Goal: Task Accomplishment & Management: Complete application form

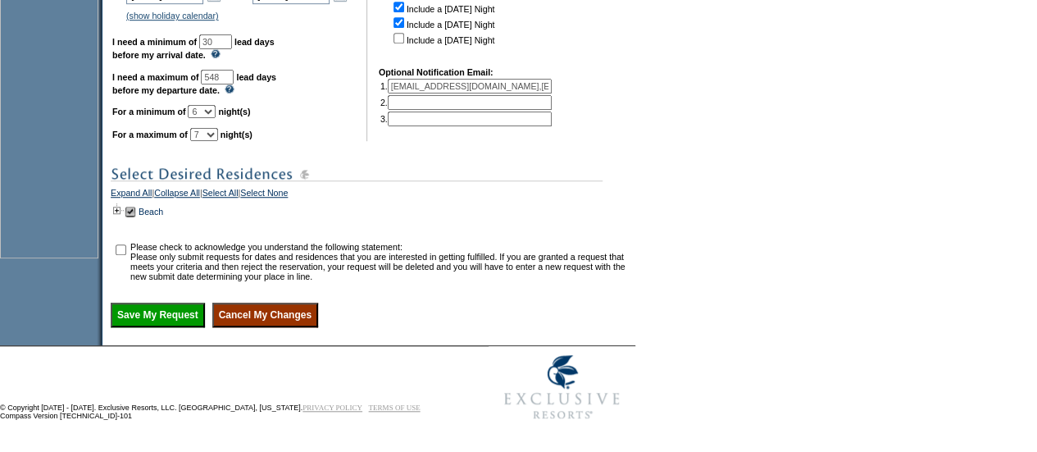
scroll to position [553, 0]
click at [124, 207] on td at bounding box center [117, 212] width 13 height 18
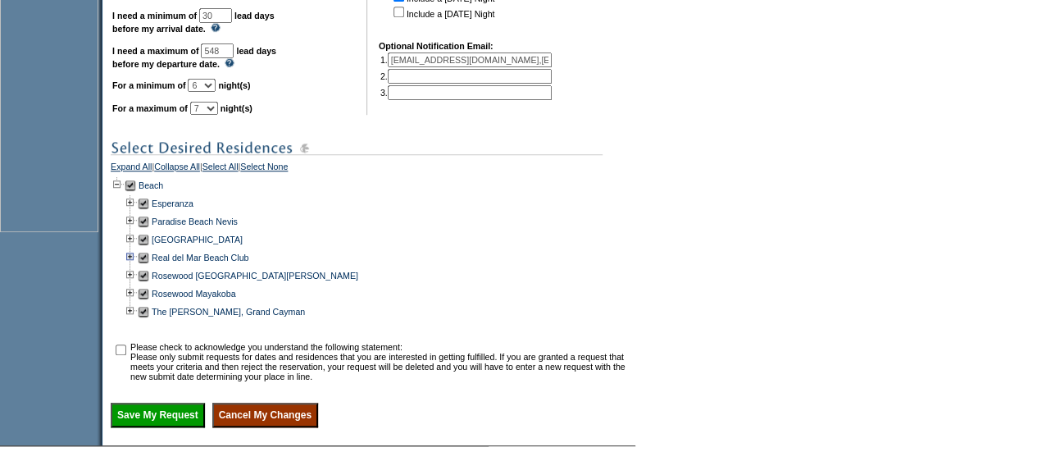
click at [137, 266] on td at bounding box center [130, 257] width 13 height 18
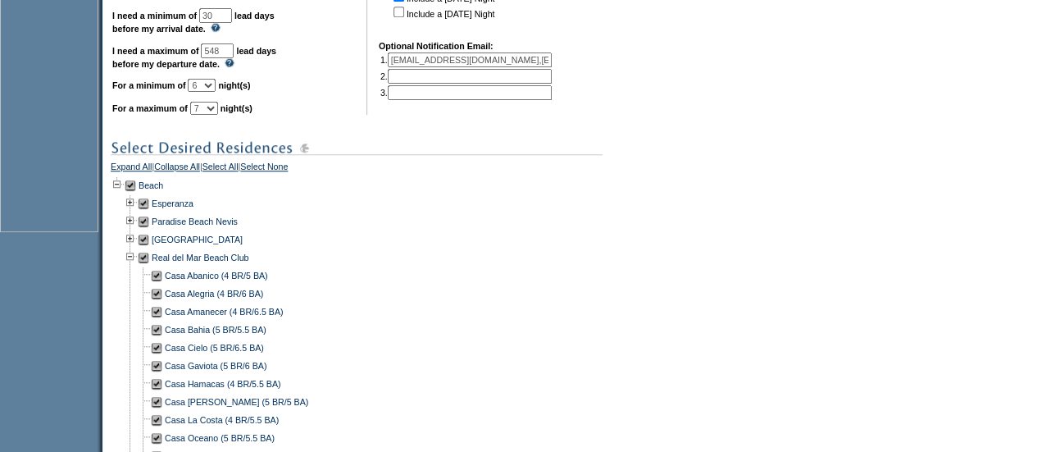
click at [148, 266] on td at bounding box center [143, 257] width 13 height 18
click at [163, 339] on td at bounding box center [156, 330] width 13 height 18
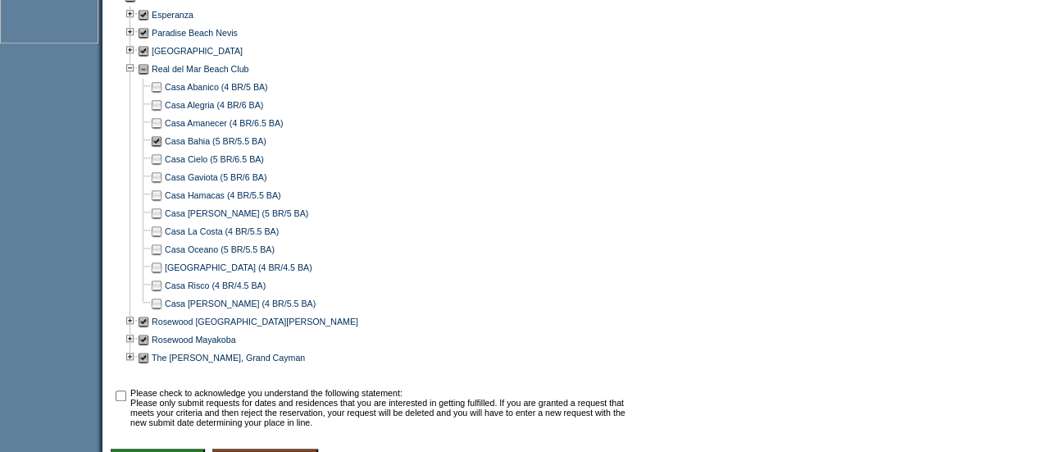
scroll to position [745, 0]
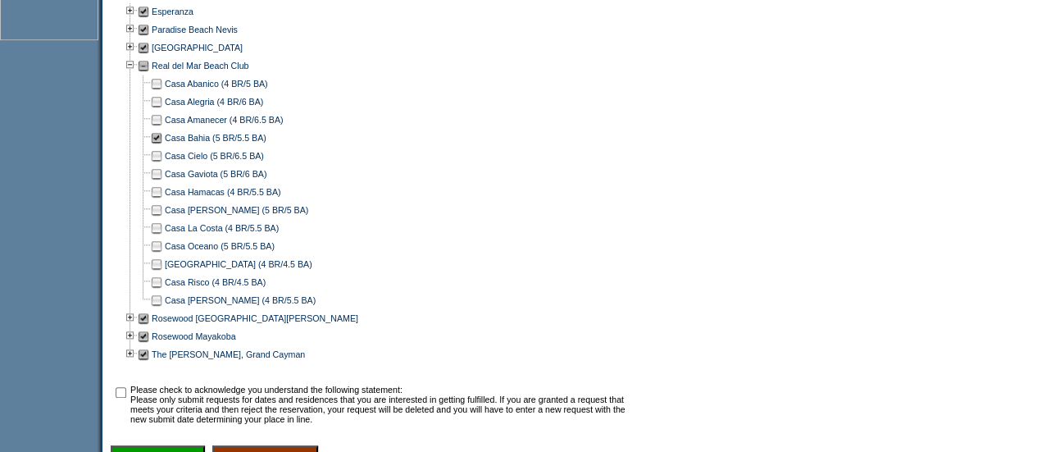
click at [161, 237] on td at bounding box center [156, 228] width 13 height 18
click at [162, 273] on td at bounding box center [156, 264] width 13 height 18
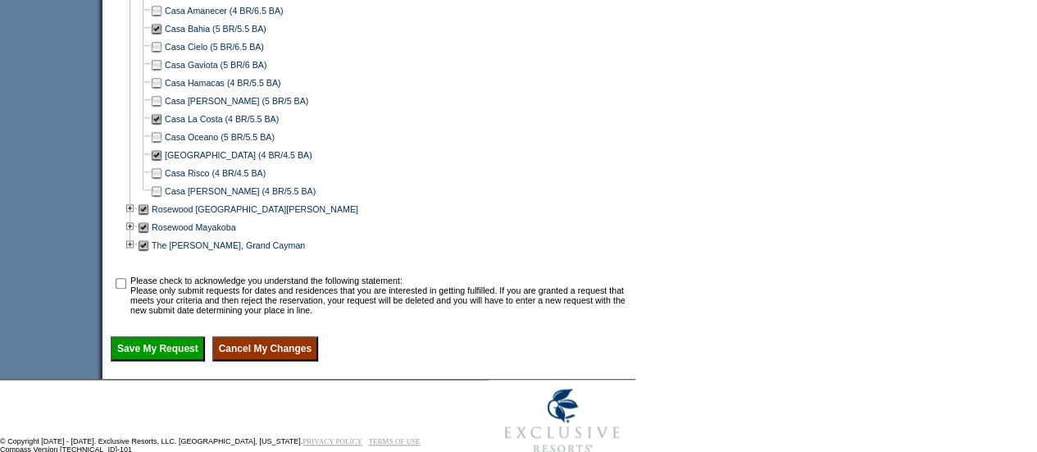
scroll to position [857, 0]
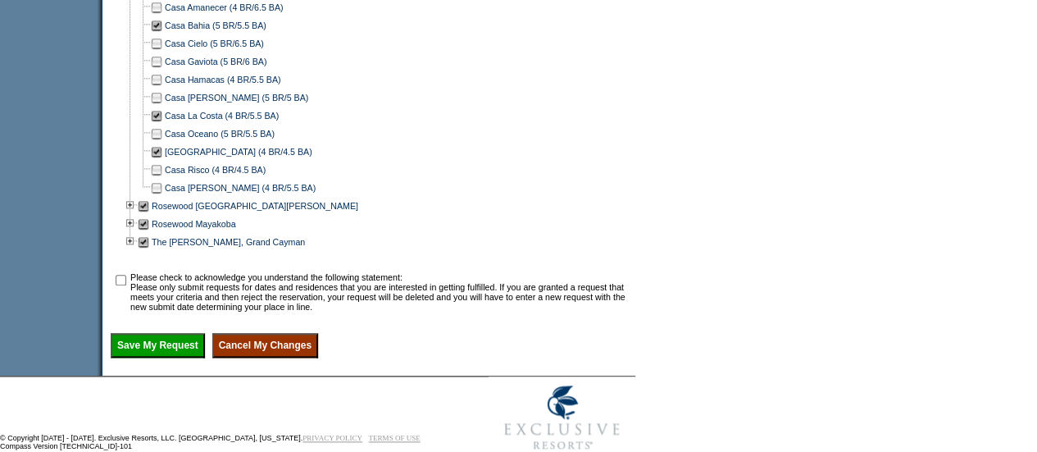
click at [126, 285] on input "checkbox" at bounding box center [121, 280] width 11 height 11
checkbox input "true"
click at [159, 358] on input "Save My Request" at bounding box center [158, 345] width 94 height 25
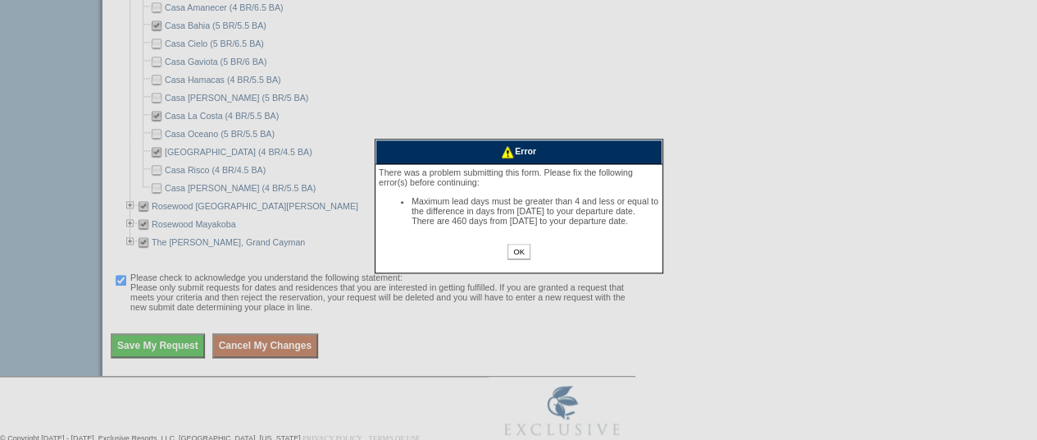
click at [524, 259] on input "OK" at bounding box center [519, 252] width 22 height 16
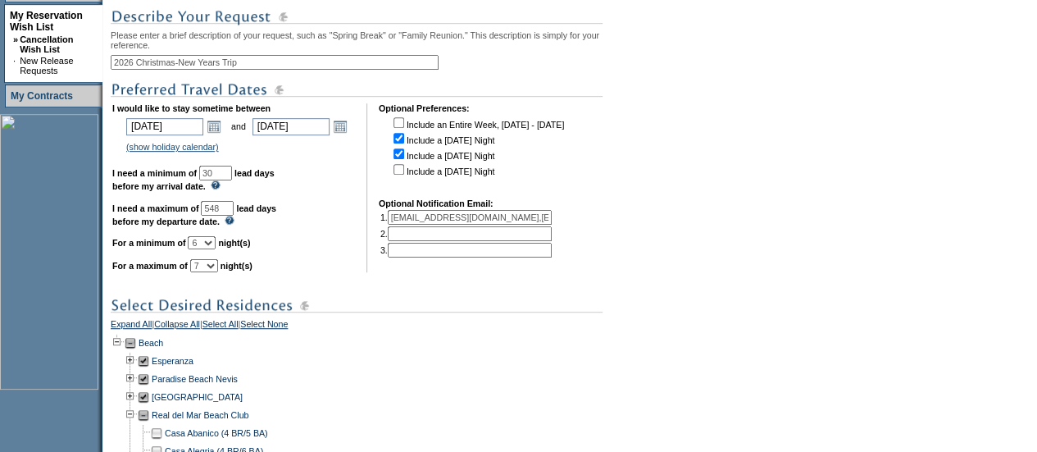
scroll to position [372, 0]
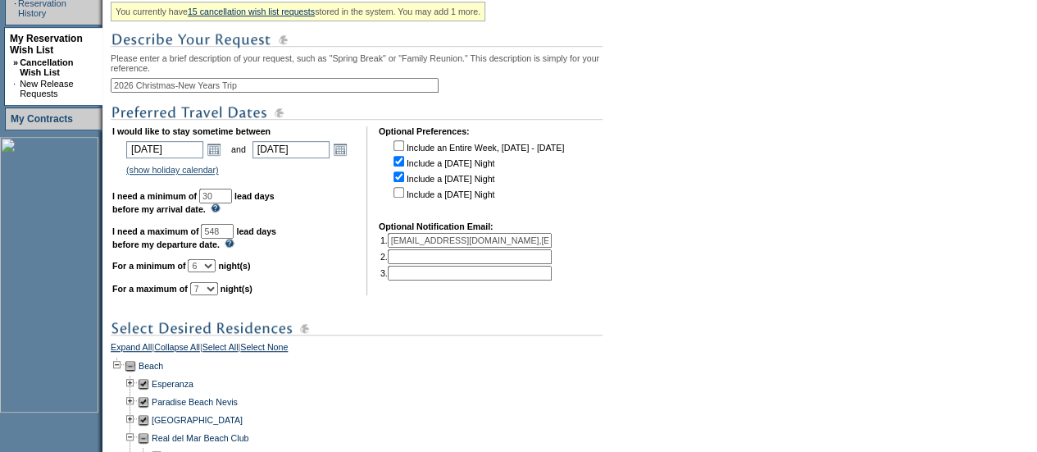
click at [234, 239] on input "548" at bounding box center [217, 231] width 33 height 15
type input "5"
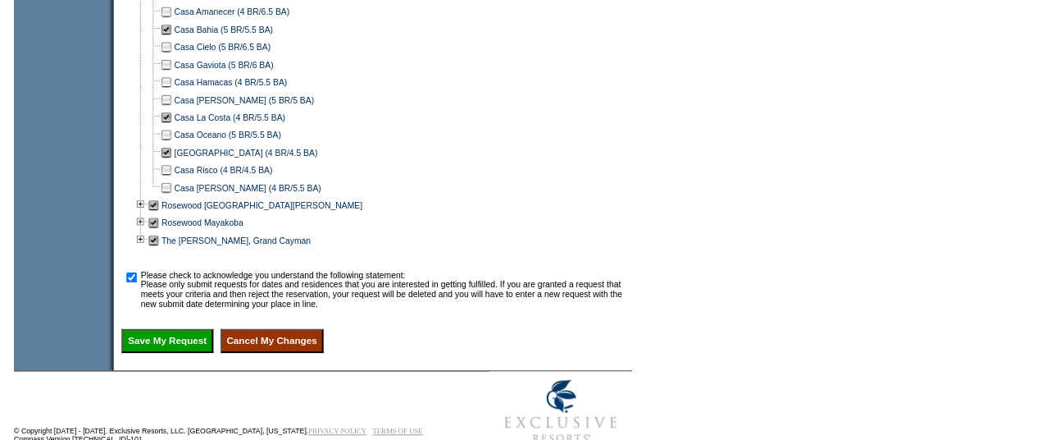
scroll to position [913, 0]
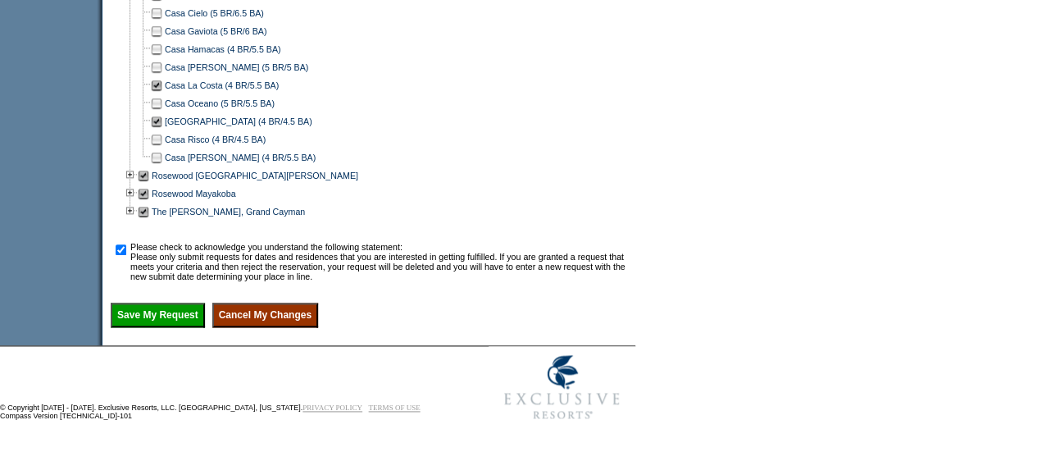
type input "460"
click at [198, 319] on input "Save My Request" at bounding box center [158, 315] width 94 height 25
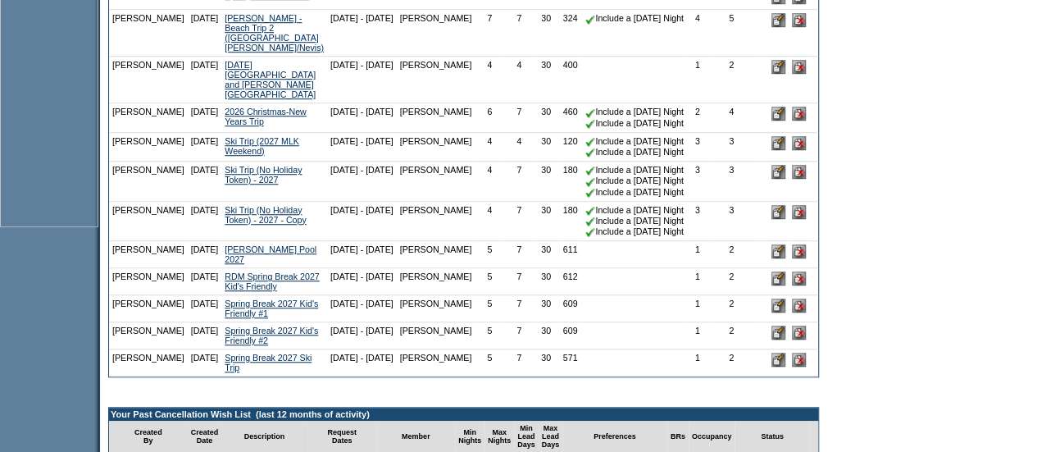
scroll to position [569, 0]
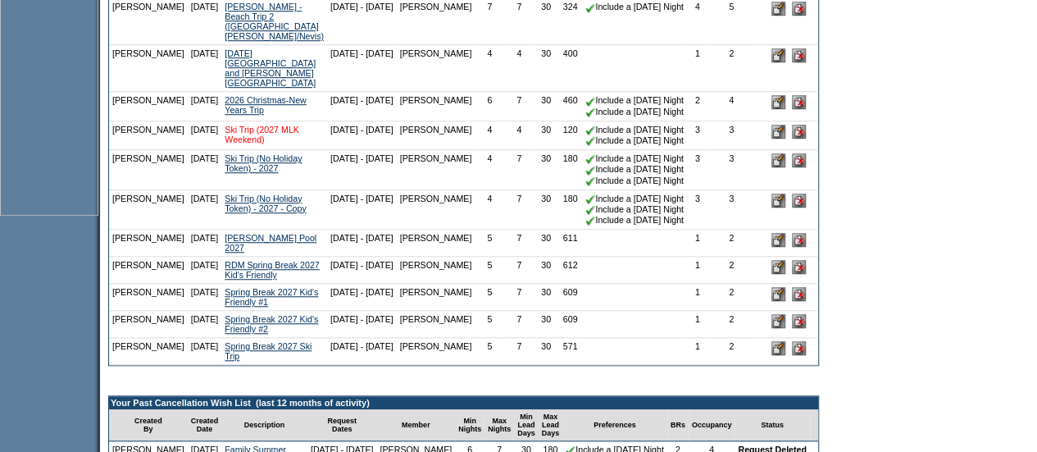
click at [248, 125] on link "Ski Trip (2027 MLK Weekend)" at bounding box center [262, 135] width 75 height 20
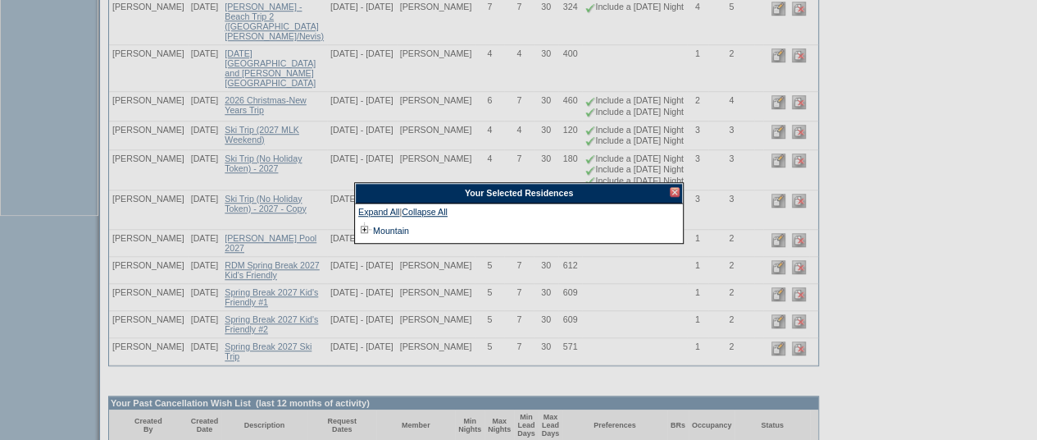
click at [678, 187] on div at bounding box center [675, 192] width 10 height 10
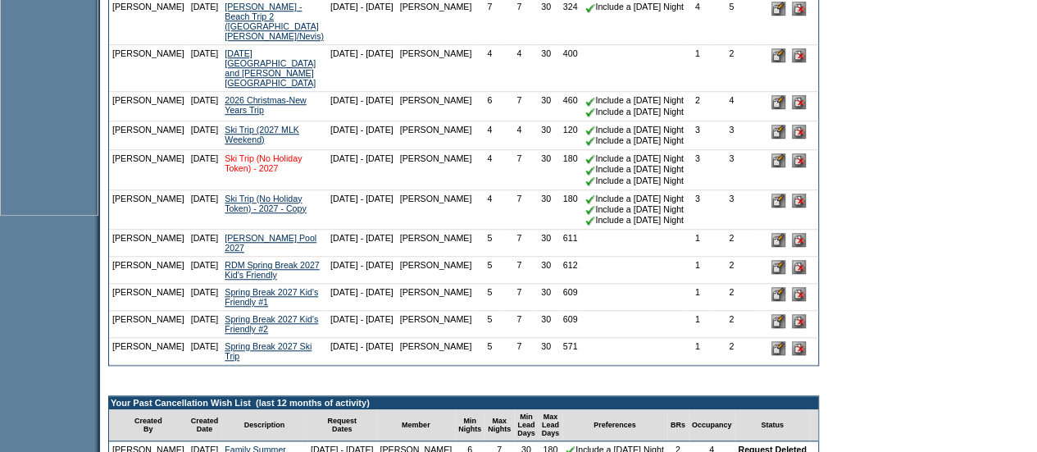
click at [265, 155] on link "Ski Trip (No Holiday Token) - 2027" at bounding box center [263, 163] width 77 height 20
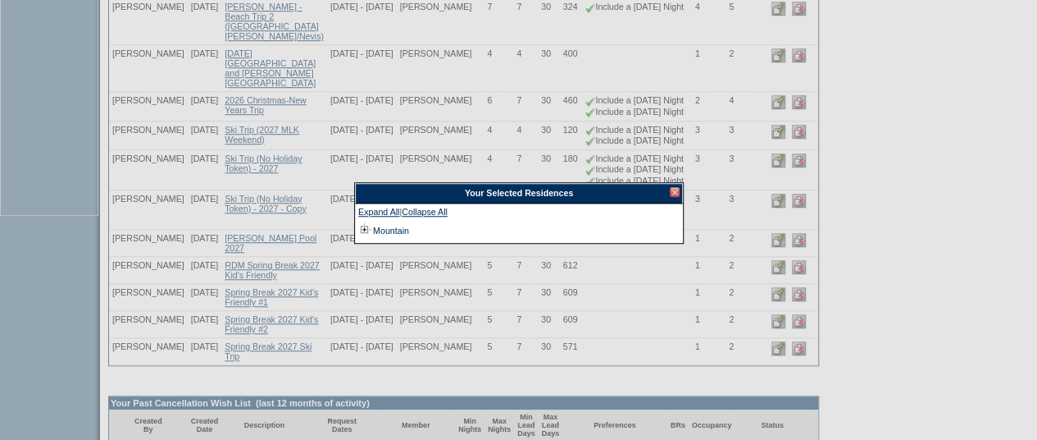
click at [680, 189] on div "Your Selected Residences" at bounding box center [519, 193] width 328 height 20
click at [674, 191] on div at bounding box center [675, 192] width 10 height 10
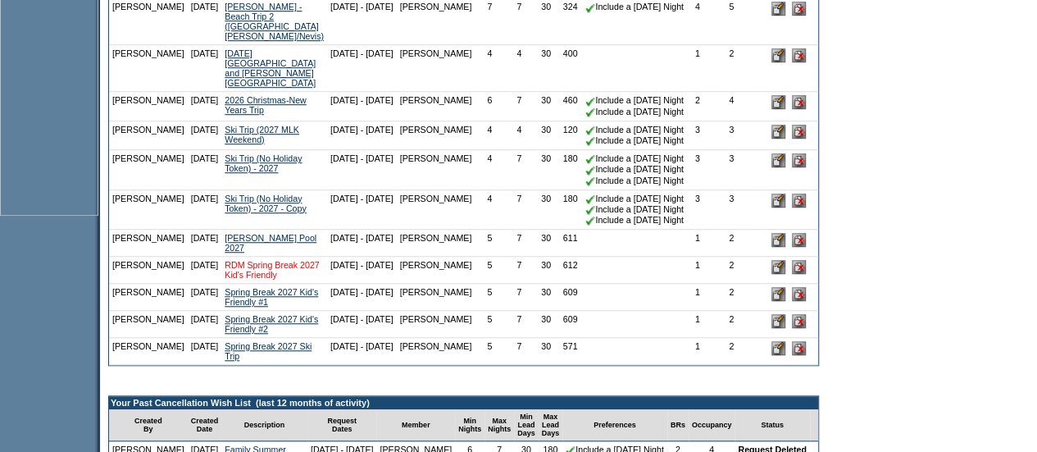
click at [253, 265] on link "RDM Spring Break 2027 Kid's Friendly" at bounding box center [272, 270] width 95 height 20
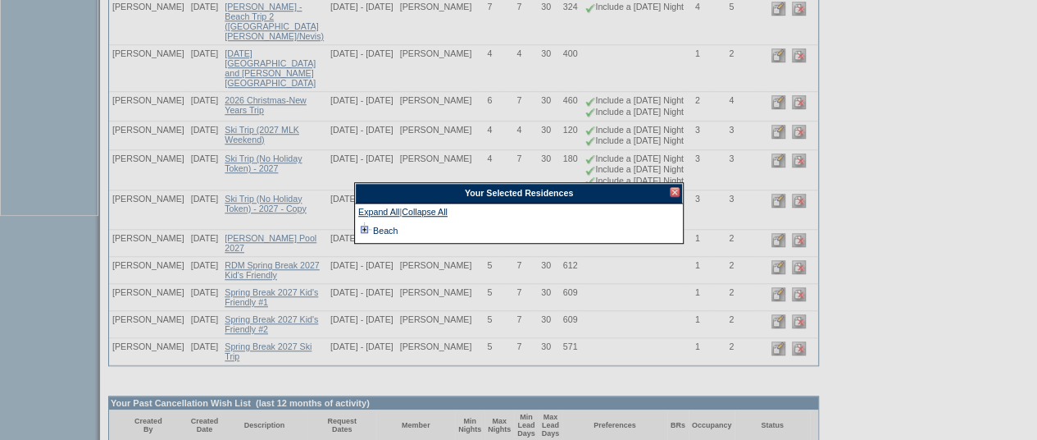
click at [362, 224] on td at bounding box center [364, 230] width 13 height 18
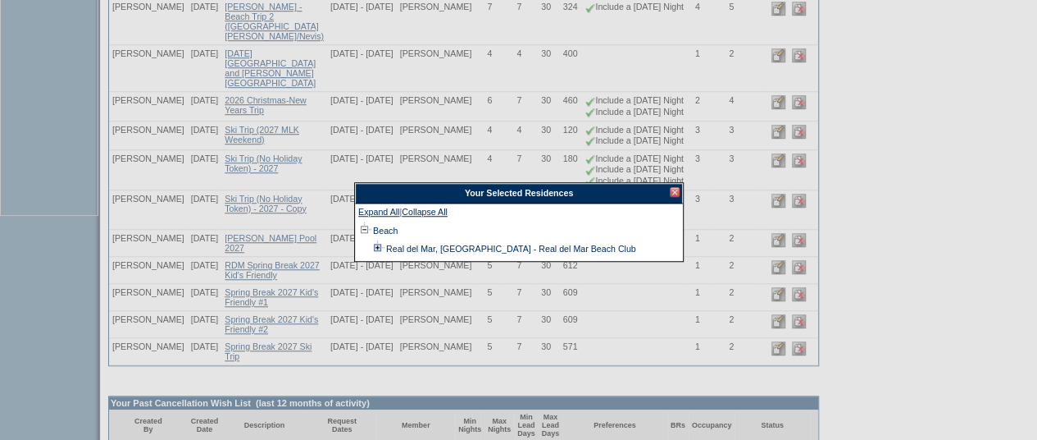
click at [376, 248] on td at bounding box center [377, 248] width 13 height 18
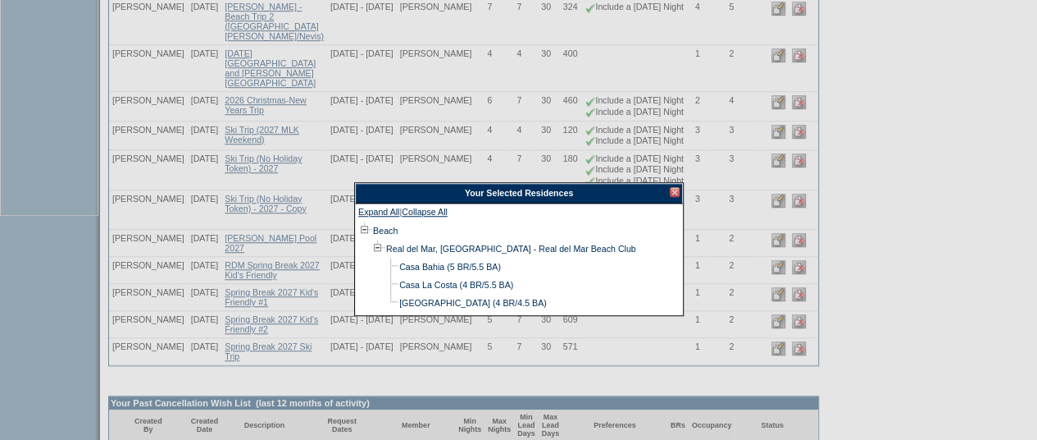
click at [376, 248] on td at bounding box center [377, 248] width 13 height 18
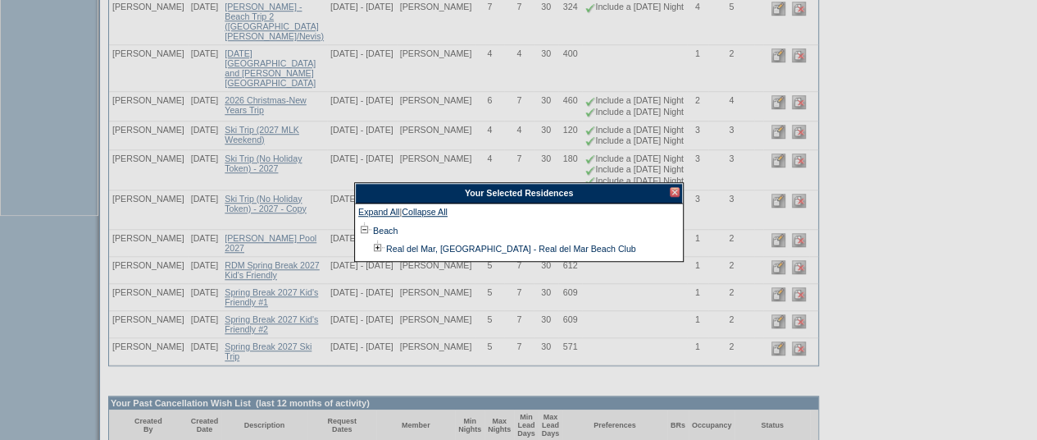
click at [677, 194] on div at bounding box center [675, 192] width 10 height 10
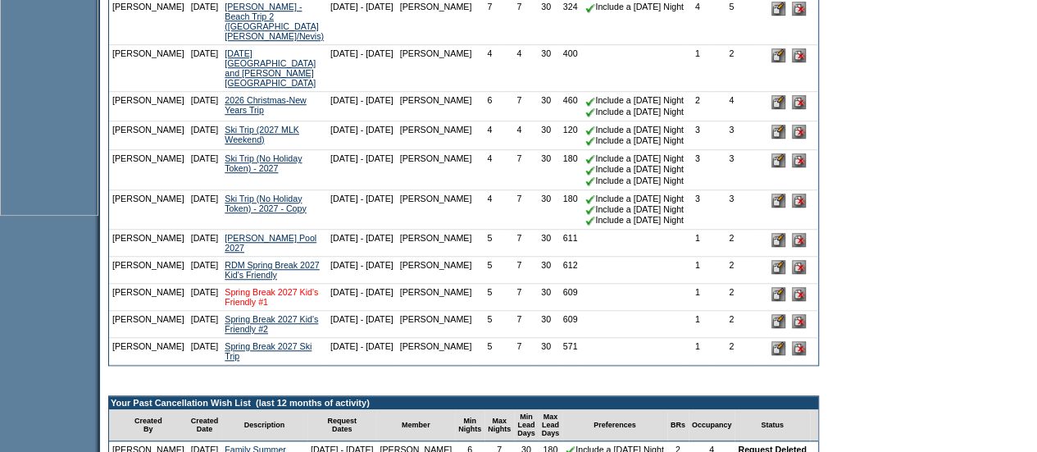
click at [253, 293] on link "Spring Break 2027 Kid's Friendly #1" at bounding box center [271, 297] width 93 height 20
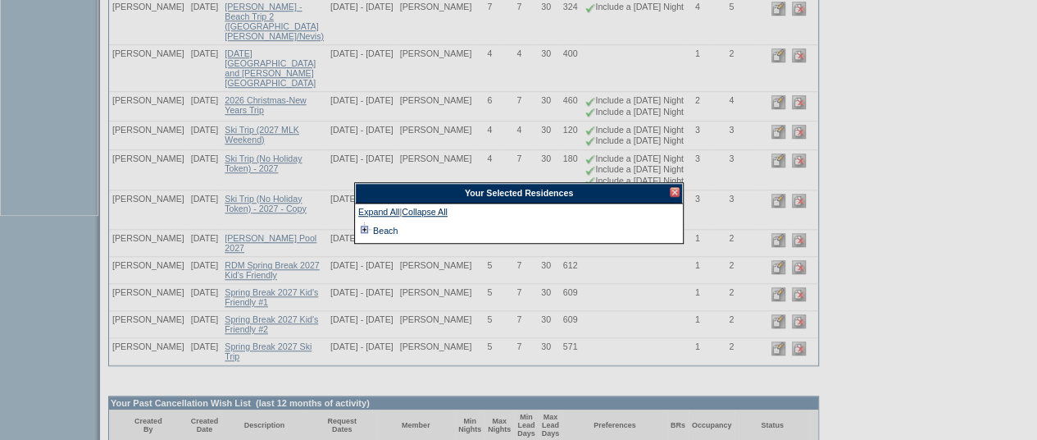
click at [361, 223] on td at bounding box center [364, 230] width 13 height 18
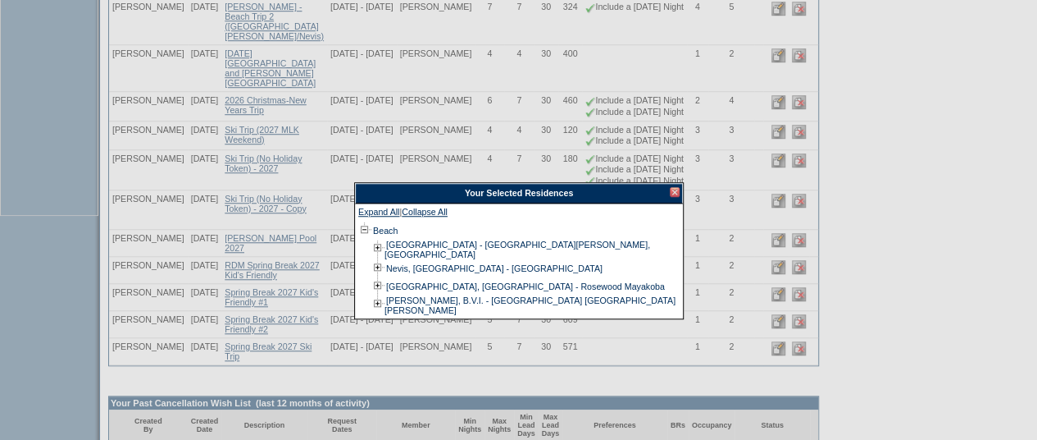
click at [676, 196] on div "Your Selected Residences" at bounding box center [519, 193] width 328 height 20
click at [672, 191] on div at bounding box center [675, 192] width 10 height 10
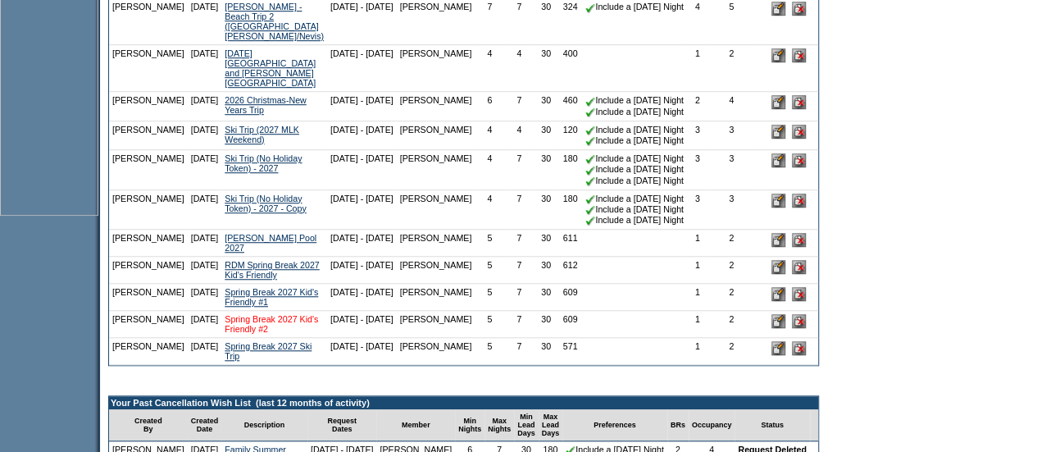
click at [273, 318] on link "Spring Break 2027 Kid's Friendly #2" at bounding box center [271, 324] width 93 height 20
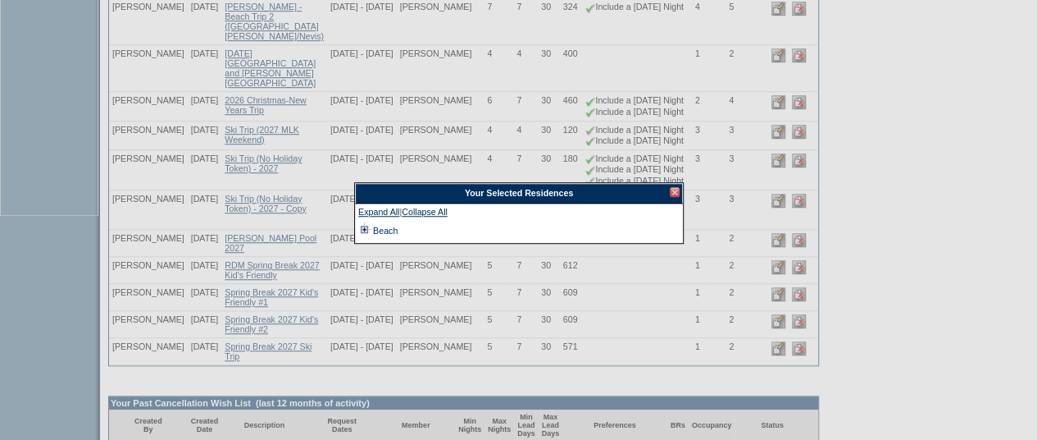
click at [362, 221] on td at bounding box center [364, 230] width 13 height 18
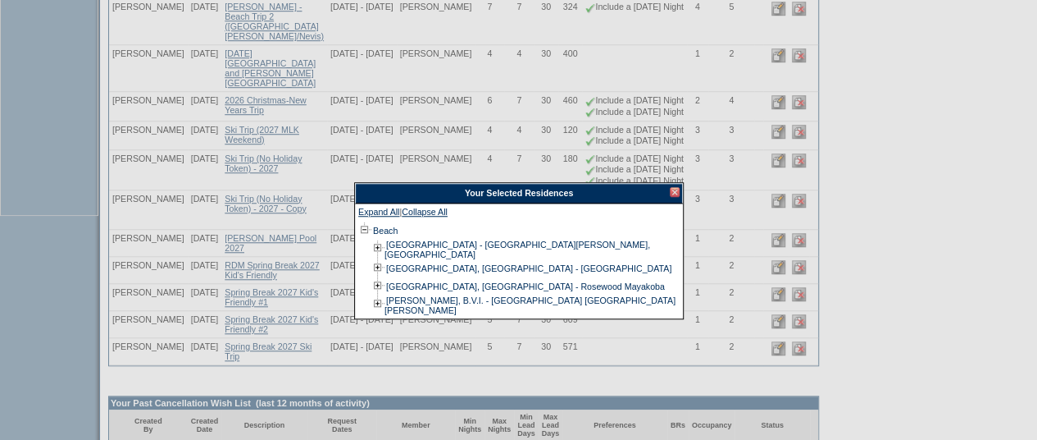
click at [675, 191] on div at bounding box center [675, 192] width 10 height 10
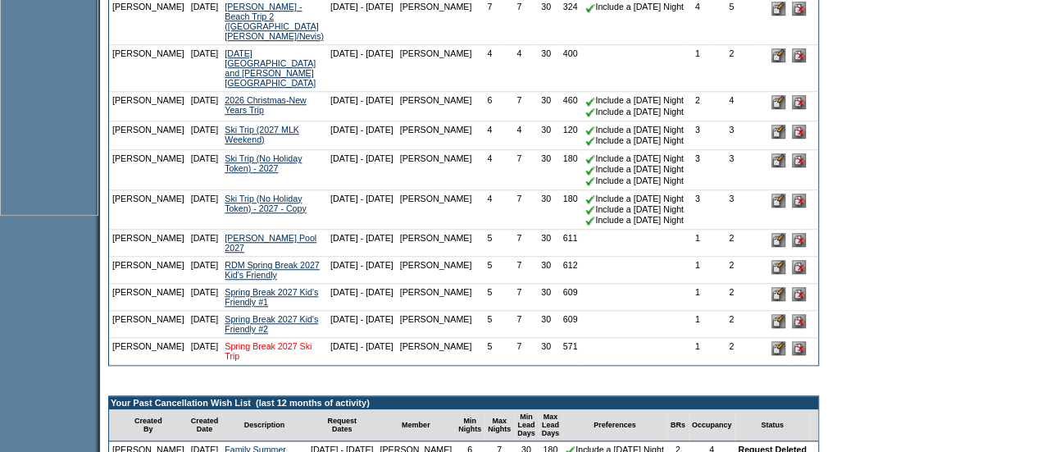
click at [241, 349] on link "Spring Break 2027 Ski Trip" at bounding box center [268, 351] width 87 height 20
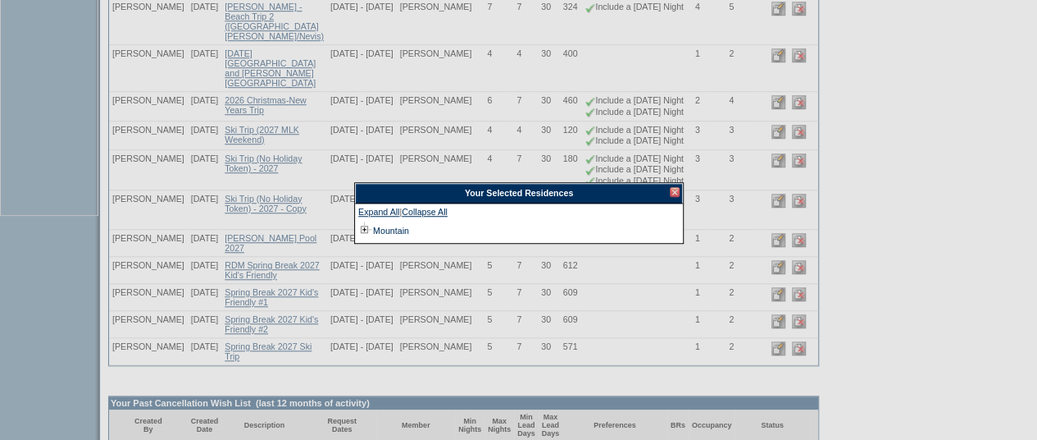
click at [676, 189] on div at bounding box center [675, 192] width 10 height 10
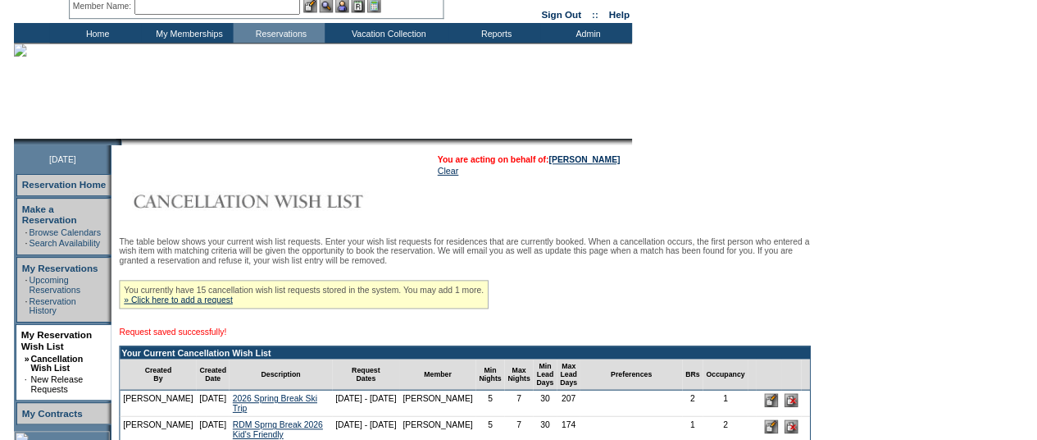
scroll to position [0, 0]
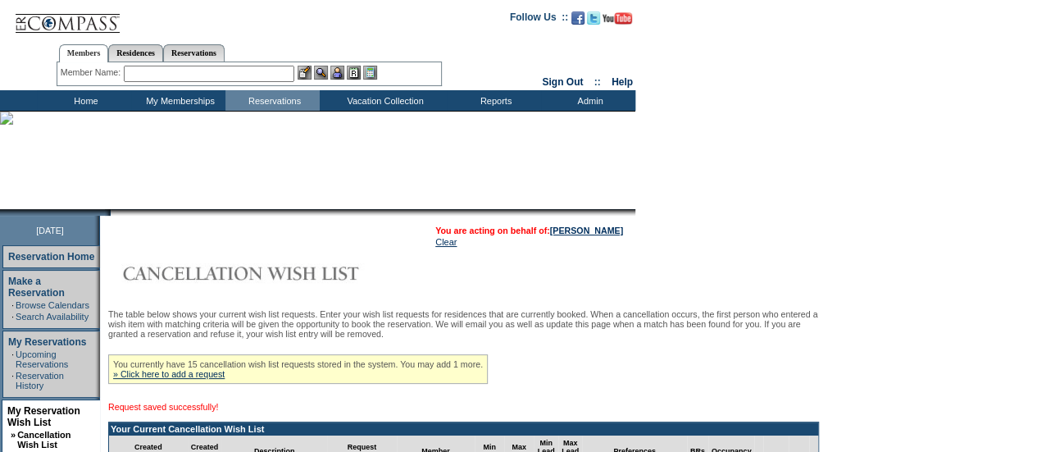
click at [280, 75] on input "text" at bounding box center [209, 74] width 171 height 16
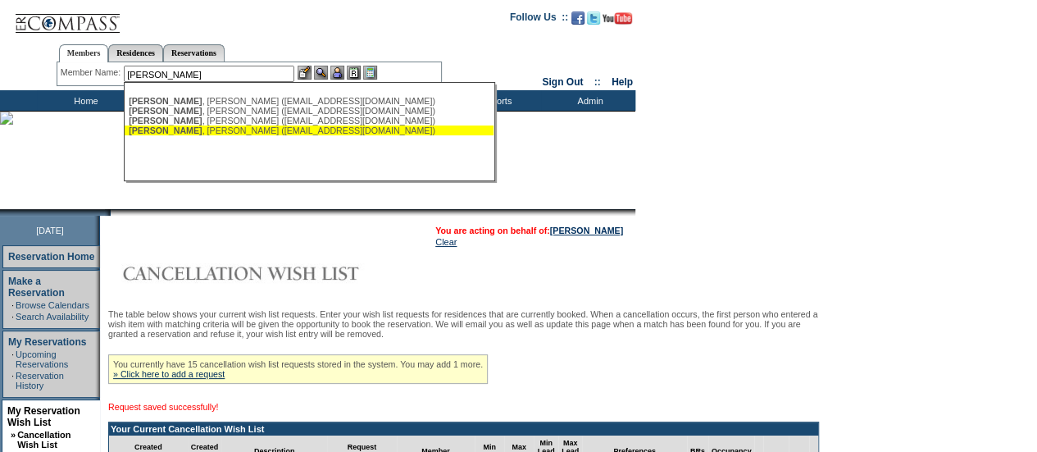
click at [222, 135] on div "Silva , Jesus (jlsilva@mac.com)" at bounding box center [309, 130] width 361 height 10
type input "Silva, Jesus (jlsilva@mac.com)"
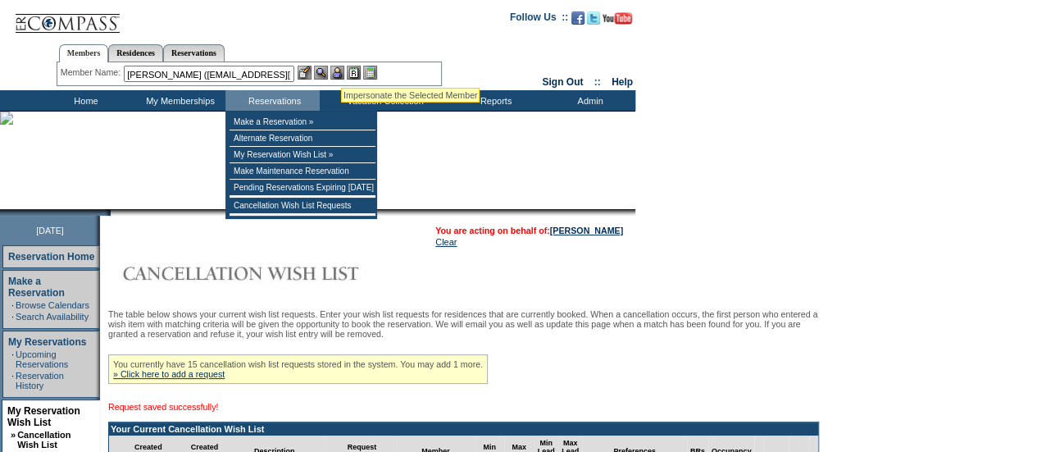
click at [341, 70] on img at bounding box center [337, 73] width 14 height 14
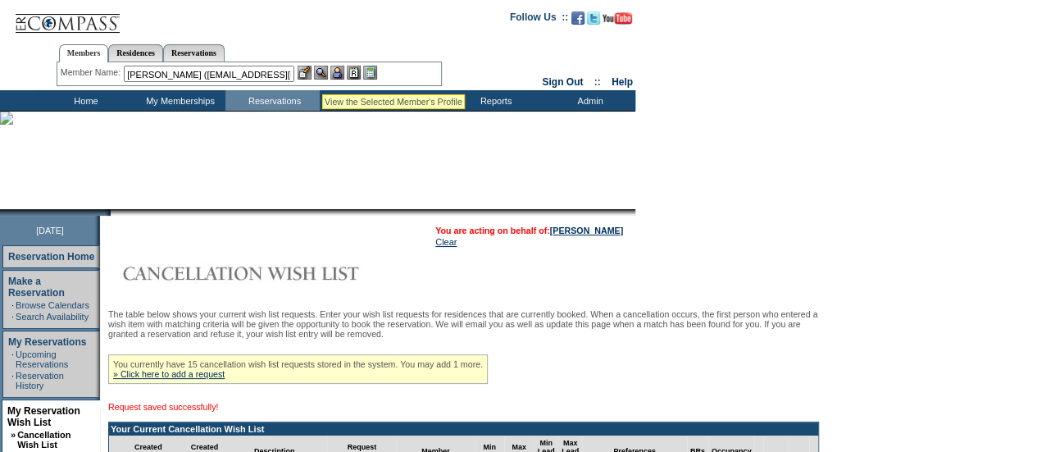
click at [322, 75] on img at bounding box center [321, 73] width 14 height 14
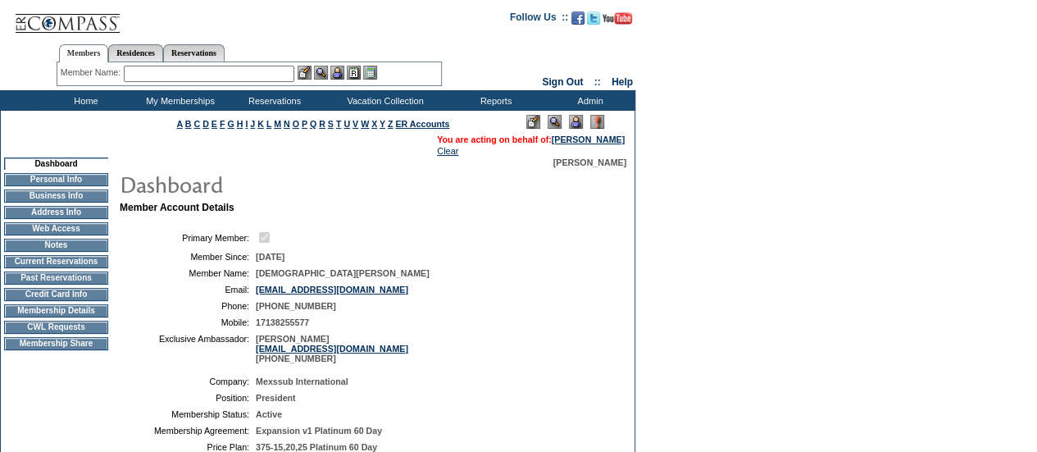
click at [262, 74] on input "text" at bounding box center [209, 74] width 171 height 16
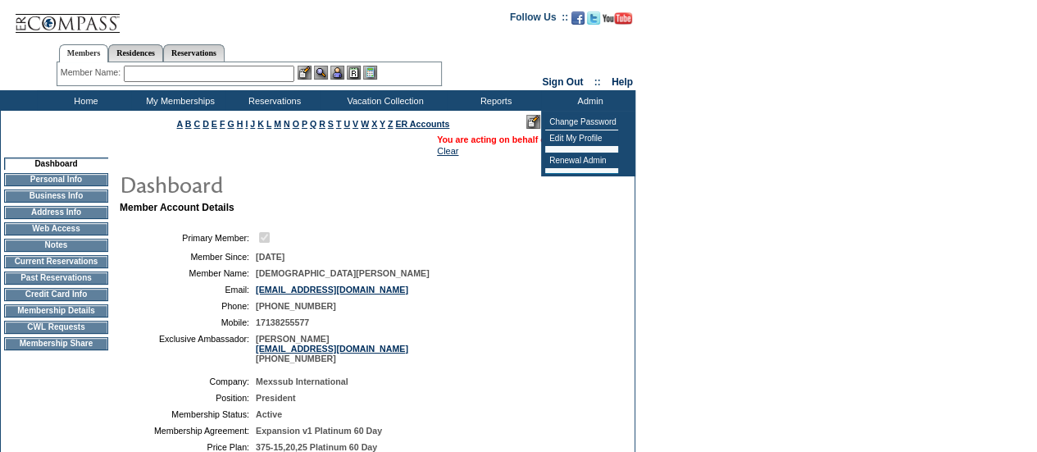
click at [495, 194] on div at bounding box center [372, 183] width 508 height 33
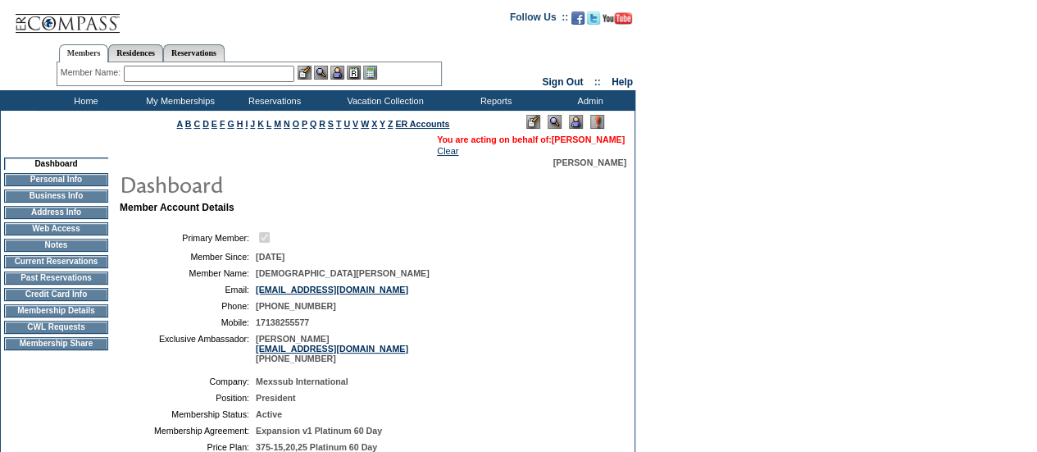
click at [594, 139] on link "[PERSON_NAME]" at bounding box center [588, 139] width 73 height 10
